Goal: Transaction & Acquisition: Purchase product/service

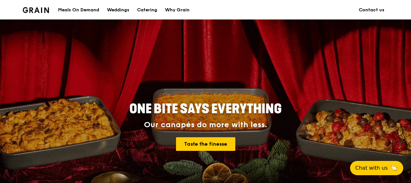
scroll to position [32, 0]
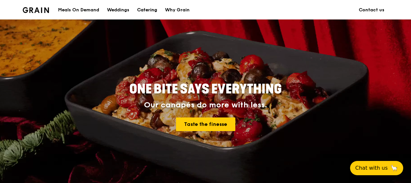
click at [143, 6] on div "Catering" at bounding box center [147, 9] width 20 height 19
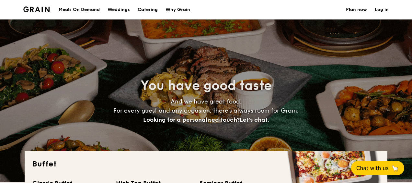
select select
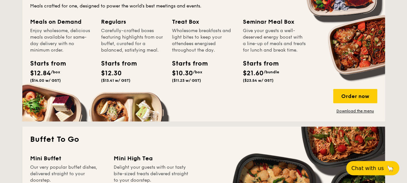
scroll to position [324, 0]
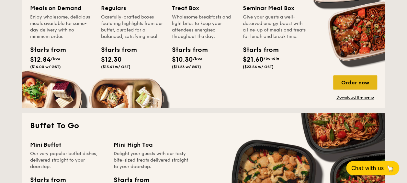
click at [358, 80] on div "Order now" at bounding box center [355, 82] width 44 height 14
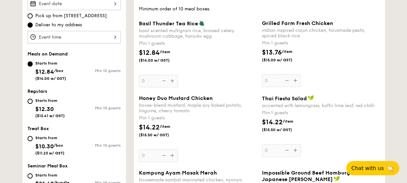
scroll to position [194, 0]
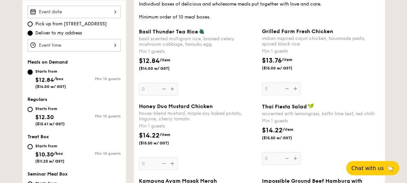
click at [115, 12] on div at bounding box center [74, 12] width 93 height 13
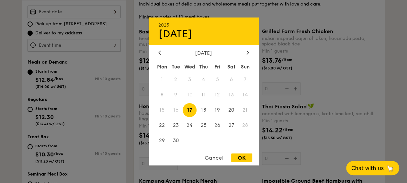
click at [300, 102] on div at bounding box center [203, 91] width 407 height 183
click at [99, 15] on div "2025 Sep [DATE] Tue Wed Thu Fri Sat Sun 1 2 3 4 5 6 7 8 9 10 11 12 13 14 15 16 …" at bounding box center [74, 12] width 93 height 13
click at [105, 79] on div at bounding box center [203, 91] width 407 height 183
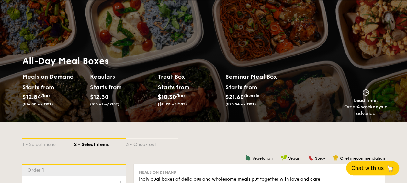
scroll to position [0, 0]
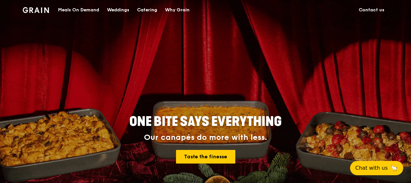
click at [89, 11] on div "Meals On Demand" at bounding box center [78, 9] width 41 height 19
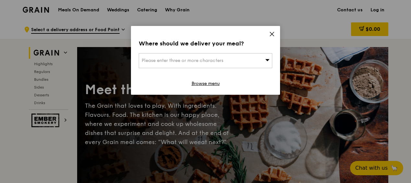
click at [202, 62] on span "Please enter three or more characters" at bounding box center [183, 61] width 82 height 6
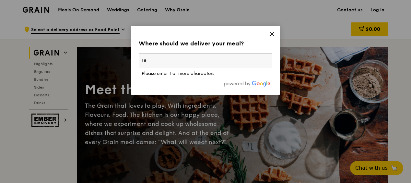
type input "1"
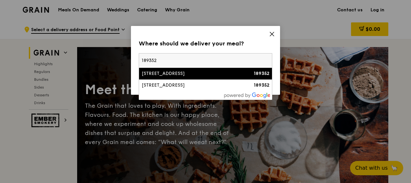
type input "189352"
click at [203, 75] on div "3 Fraser Street" at bounding box center [190, 73] width 96 height 6
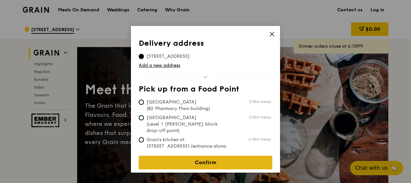
click at [228, 156] on link "Confirm" at bounding box center [205, 163] width 133 height 14
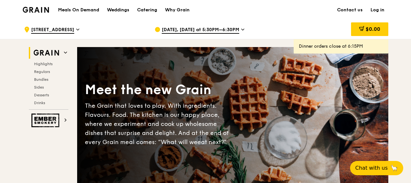
click at [211, 30] on span "Sep 11, Today at 5:30PM–6:30PM" at bounding box center [200, 30] width 77 height 7
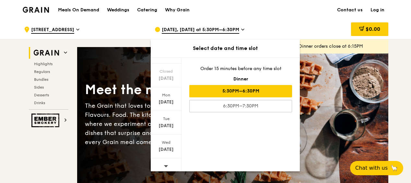
scroll to position [85, 0]
click at [165, 161] on icon at bounding box center [166, 163] width 5 height 5
drag, startPoint x: 165, startPoint y: 161, endPoint x: 166, endPoint y: 119, distance: 41.8
click at [166, 120] on div "Sep 23" at bounding box center [166, 123] width 29 height 6
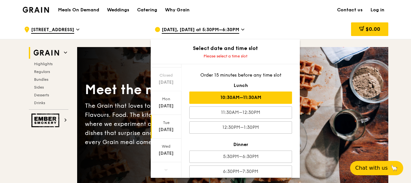
click at [235, 96] on div "10:30AM–11:30AM" at bounding box center [240, 97] width 103 height 12
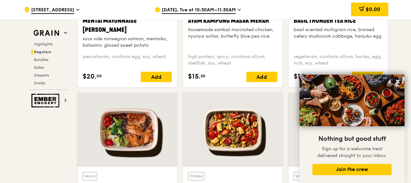
scroll to position [680, 0]
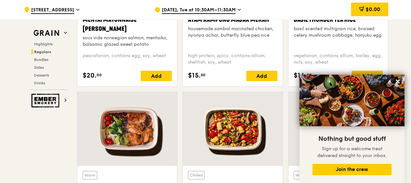
click at [399, 82] on icon at bounding box center [398, 81] width 4 height 4
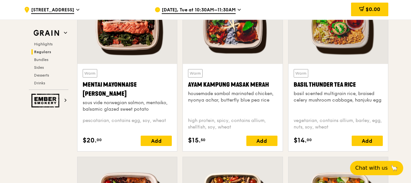
scroll to position [583, 0]
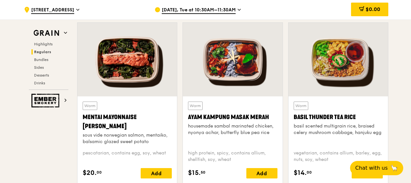
drag, startPoint x: 366, startPoint y: 116, endPoint x: 294, endPoint y: 111, distance: 71.5
click at [294, 111] on div "Warm Basil Thunder Tea Rice basil scented multigrain rice, braised celery mushr…" at bounding box center [338, 122] width 89 height 43
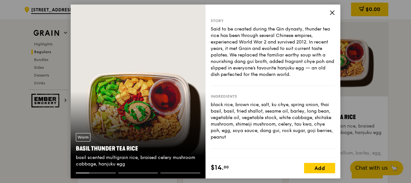
drag, startPoint x: 294, startPoint y: 111, endPoint x: 334, endPoint y: 14, distance: 104.9
click at [334, 14] on icon at bounding box center [332, 13] width 6 height 6
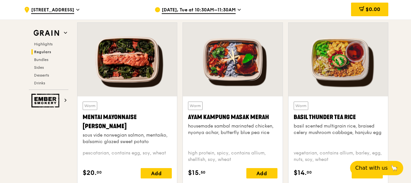
drag, startPoint x: 365, startPoint y: 117, endPoint x: 292, endPoint y: 116, distance: 72.6
click at [292, 116] on div "Warm Basil Thunder Tea Rice basil scented multigrain rice, braised celery mushr…" at bounding box center [337, 139] width 99 height 87
drag, startPoint x: 292, startPoint y: 116, endPoint x: 330, endPoint y: 117, distance: 37.9
copy div "Basil Thunder Tea Rice"
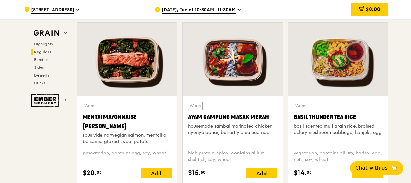
drag, startPoint x: 366, startPoint y: 115, endPoint x: 309, endPoint y: 114, distance: 56.7
click at [309, 114] on div "Basil Thunder Tea Rice" at bounding box center [338, 116] width 89 height 9
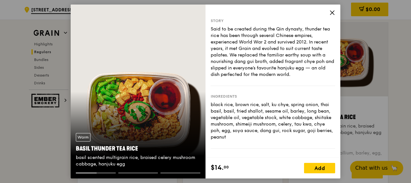
click at [332, 10] on icon at bounding box center [332, 13] width 6 height 6
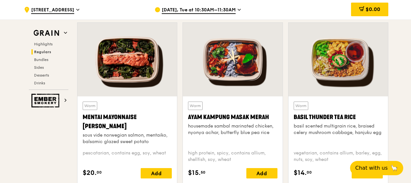
drag, startPoint x: 364, startPoint y: 114, endPoint x: 309, endPoint y: 115, distance: 54.8
click at [309, 115] on div "Basil Thunder Tea Rice" at bounding box center [338, 116] width 89 height 9
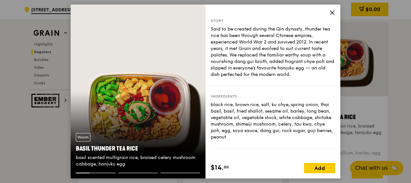
drag, startPoint x: 309, startPoint y: 115, endPoint x: 334, endPoint y: 12, distance: 106.5
click at [334, 12] on icon at bounding box center [332, 13] width 6 height 6
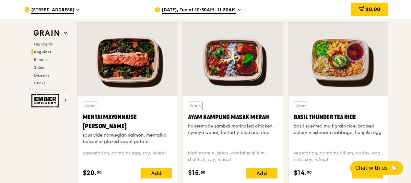
drag, startPoint x: 296, startPoint y: 115, endPoint x: 358, endPoint y: 114, distance: 62.6
click at [358, 114] on div "Basil Thunder Tea Rice" at bounding box center [338, 116] width 89 height 9
drag, startPoint x: 358, startPoint y: 114, endPoint x: 344, endPoint y: 114, distance: 13.9
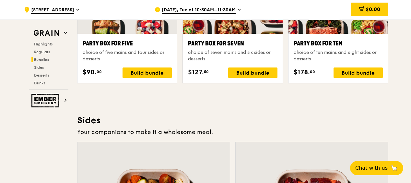
scroll to position [1361, 0]
